Goal: Information Seeking & Learning: Learn about a topic

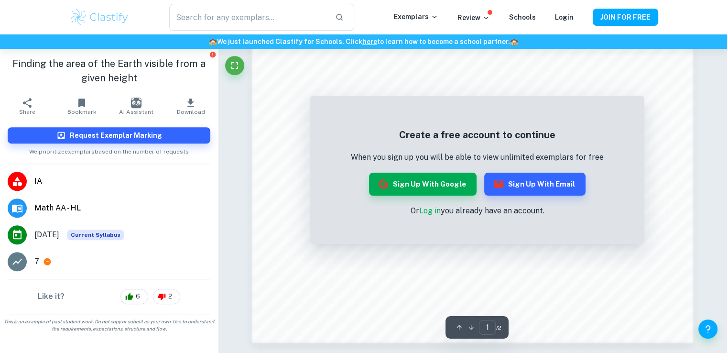
scroll to position [916, 0]
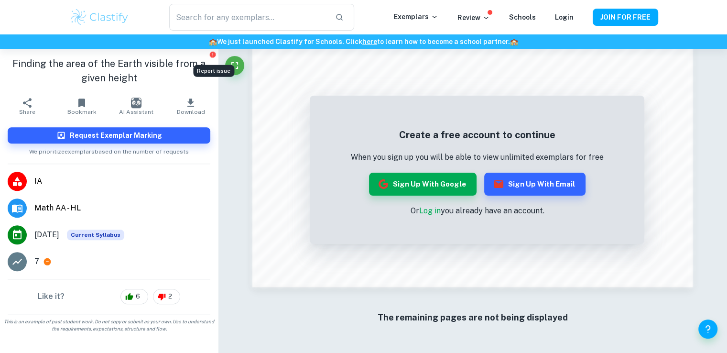
click at [214, 54] on icon "Report issue" at bounding box center [213, 55] width 6 height 6
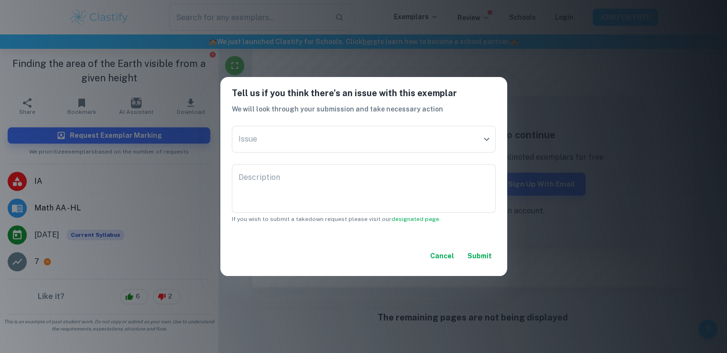
click at [340, 31] on div "Tell us if you think there's an issue with this exemplar We will look through y…" at bounding box center [363, 176] width 727 height 353
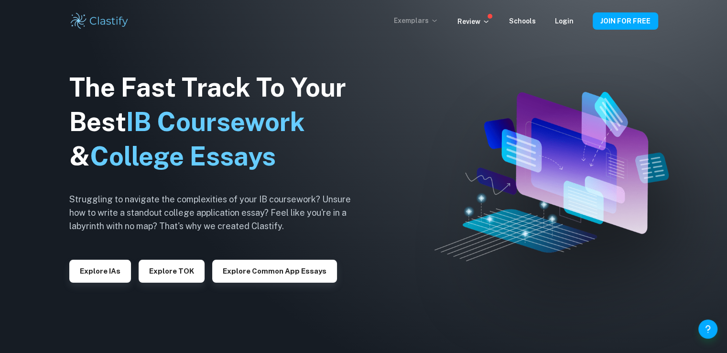
click at [413, 20] on p "Exemplars" at bounding box center [416, 20] width 44 height 11
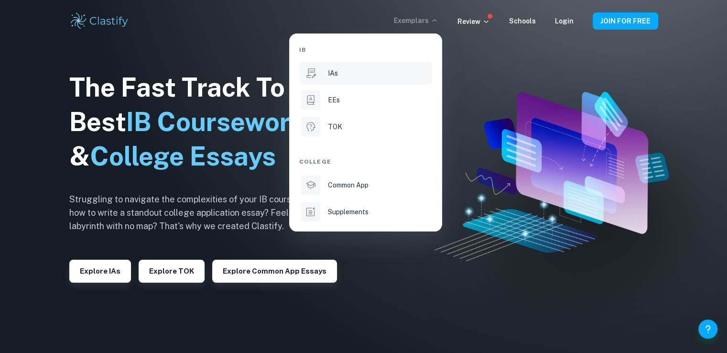
click at [345, 73] on div "IAs" at bounding box center [379, 73] width 102 height 11
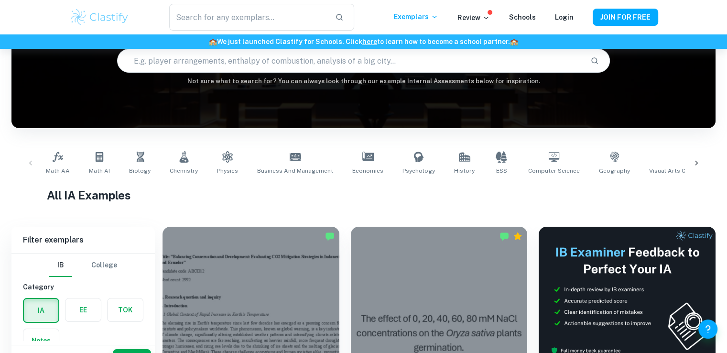
scroll to position [287, 0]
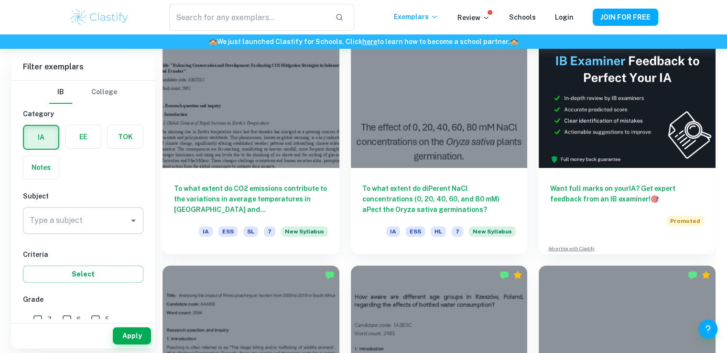
click at [78, 212] on input "Type a subject" at bounding box center [76, 220] width 98 height 18
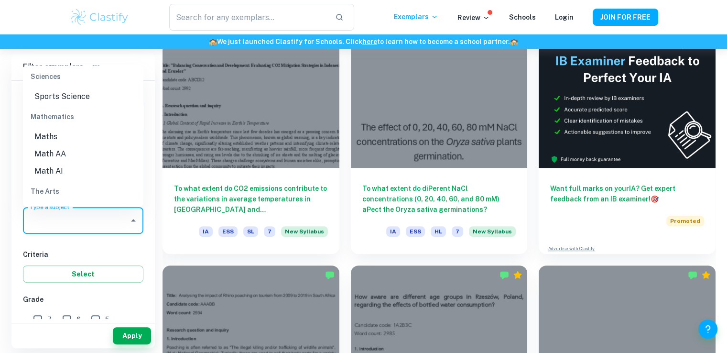
scroll to position [1243, 0]
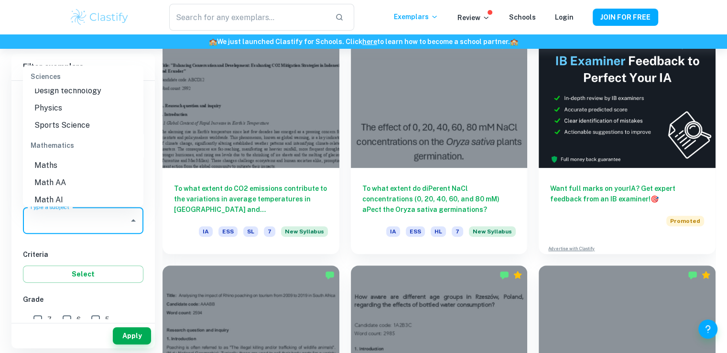
click at [57, 178] on li "Math AA" at bounding box center [83, 182] width 120 height 17
type input "Math AA"
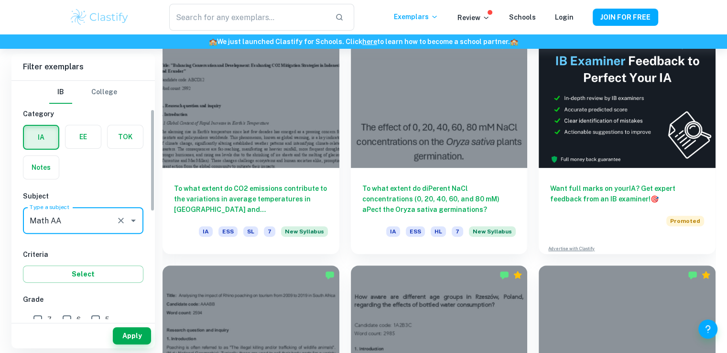
scroll to position [96, 0]
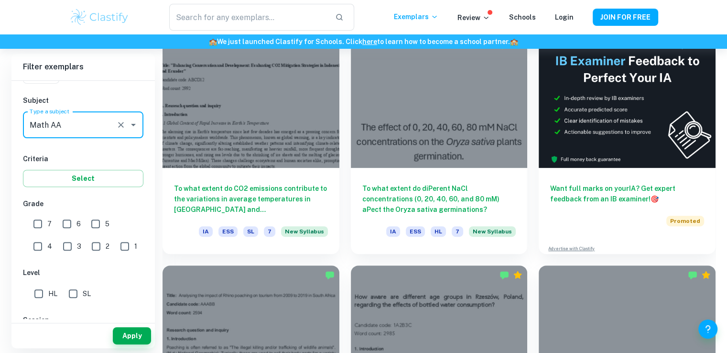
click at [30, 220] on input "7" at bounding box center [37, 223] width 19 height 19
checkbox input "true"
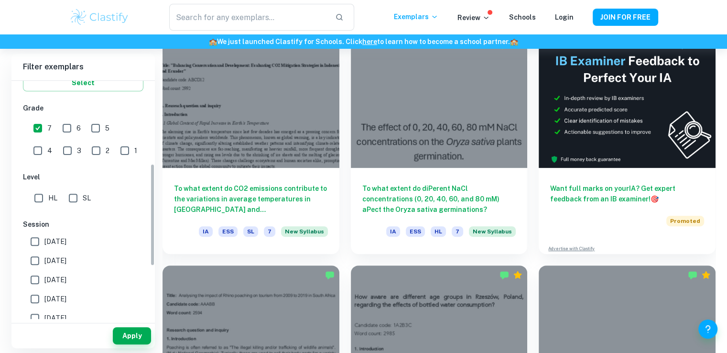
click at [40, 197] on input "HL" at bounding box center [38, 197] width 19 height 19
checkbox input "true"
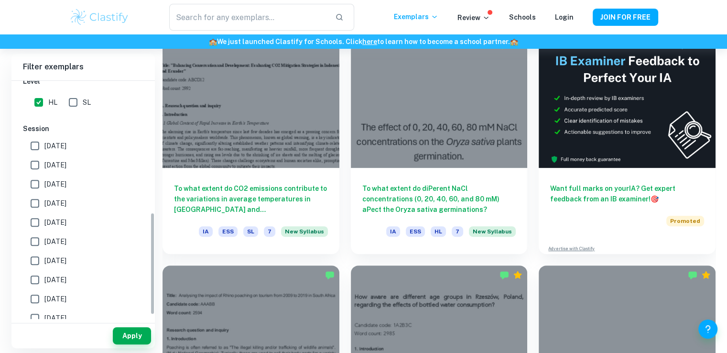
scroll to position [314, 0]
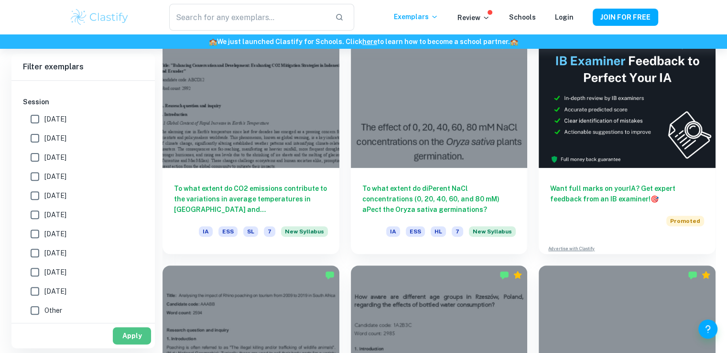
click at [134, 341] on button "Apply" at bounding box center [132, 335] width 38 height 17
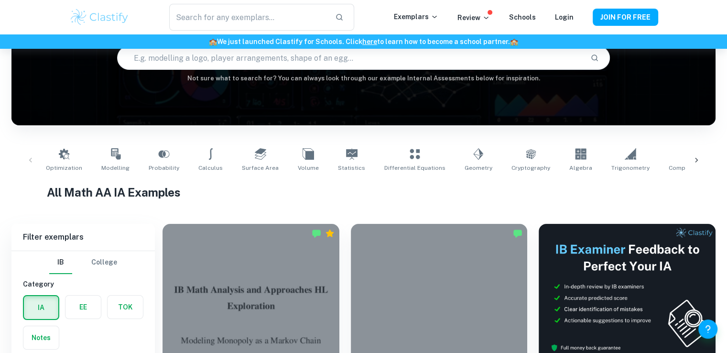
scroll to position [96, 0]
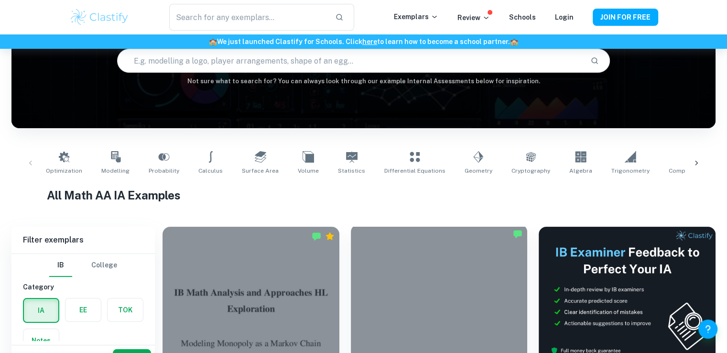
click at [431, 247] on div at bounding box center [439, 290] width 177 height 132
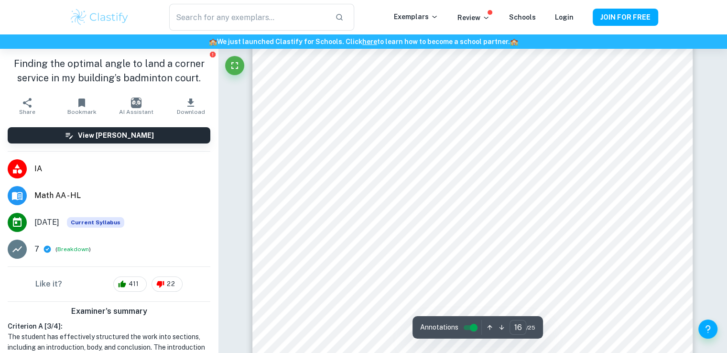
scroll to position [10014, 0]
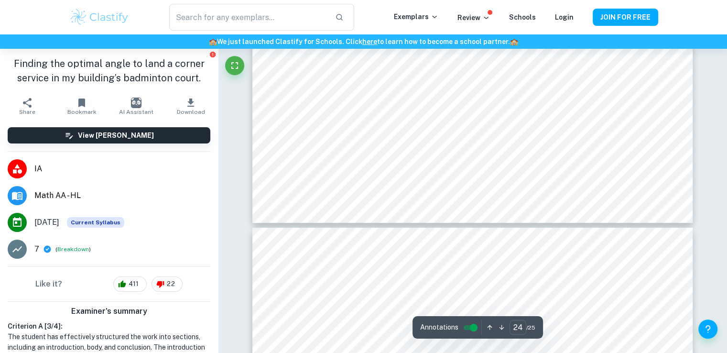
type input "23"
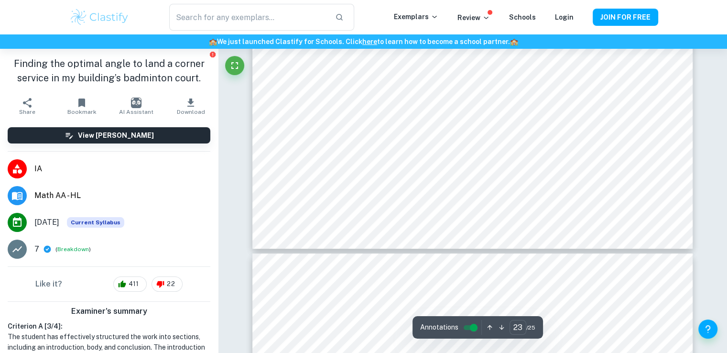
scroll to position [14602, 0]
